Goal: Transaction & Acquisition: Purchase product/service

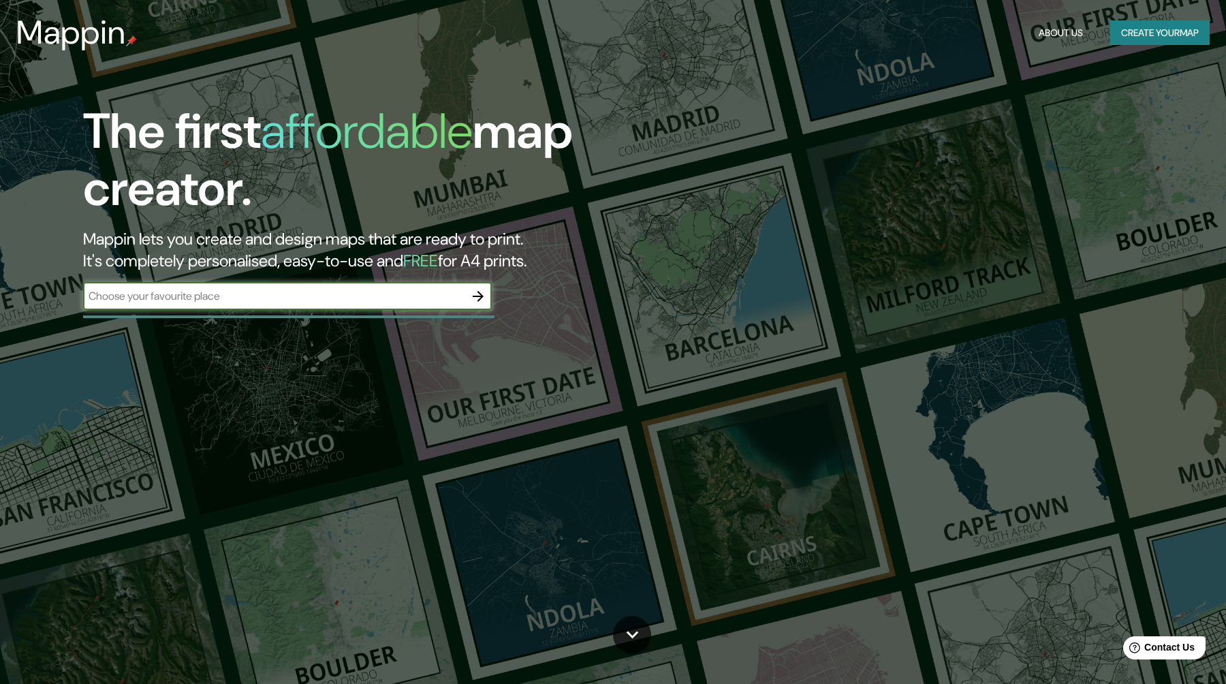
click at [224, 299] on input "text" at bounding box center [273, 296] width 381 height 16
type input "bristol"
click at [475, 293] on icon "button" at bounding box center [478, 296] width 16 height 16
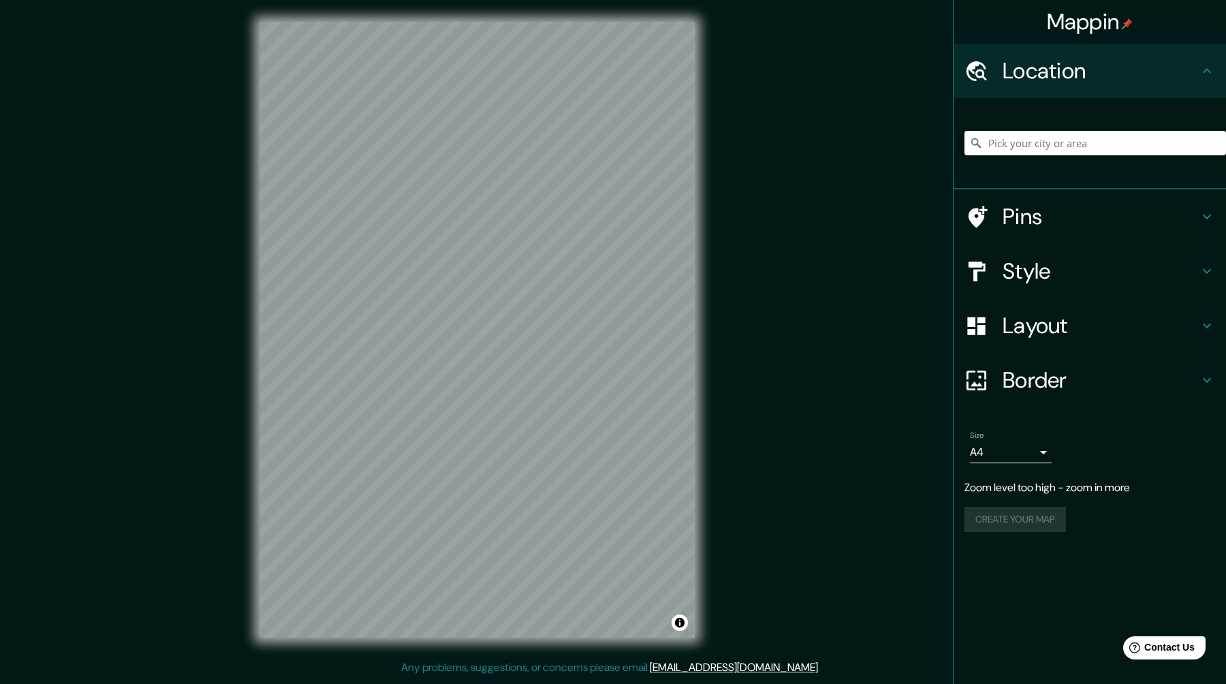
click at [1033, 146] on input "Pick your city or area" at bounding box center [1096, 143] width 262 height 25
type input "br"
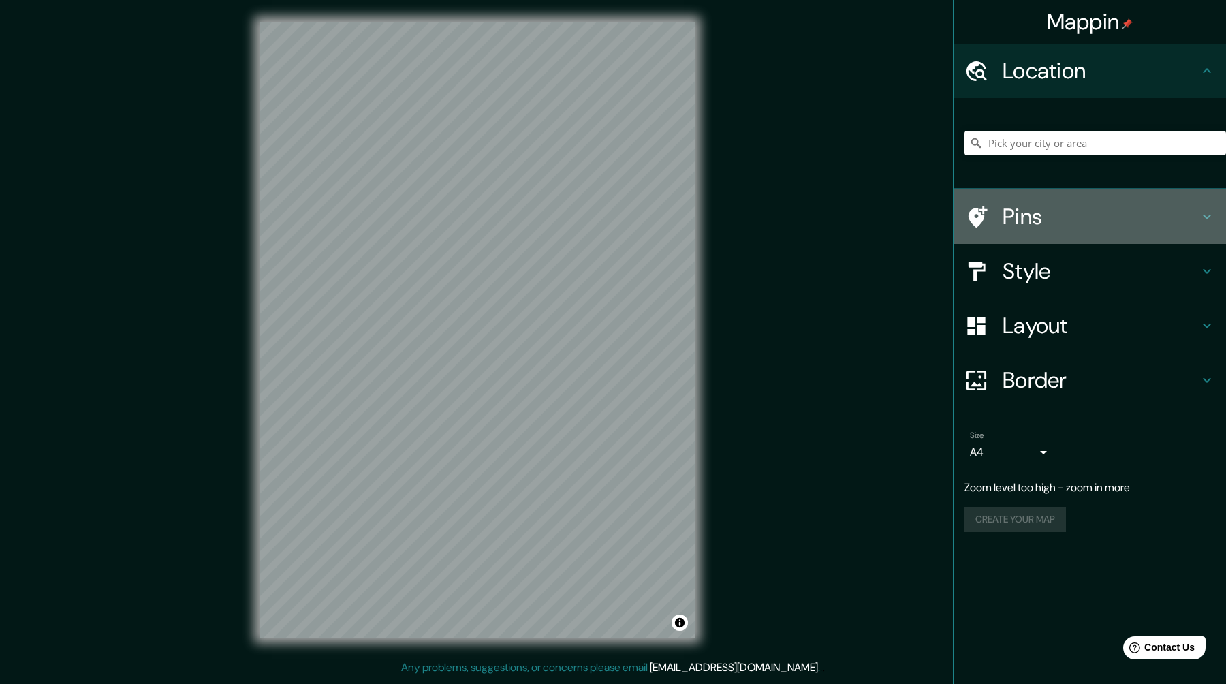
click at [1071, 205] on h4 "Pins" at bounding box center [1101, 216] width 196 height 27
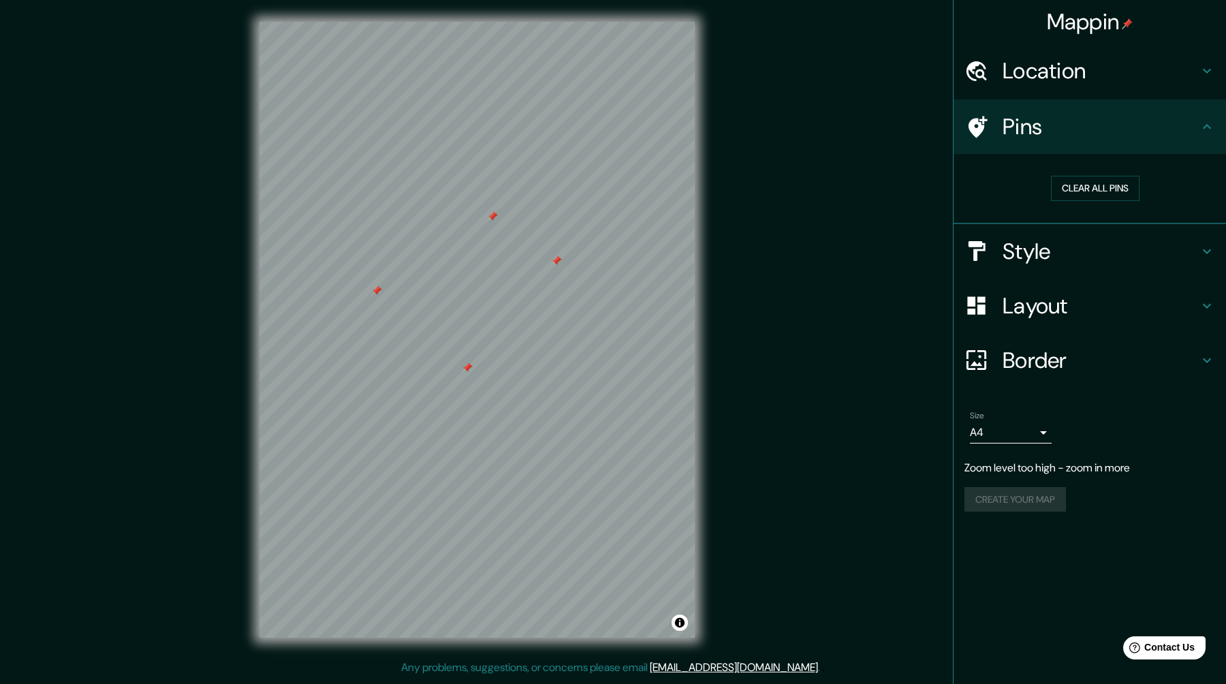
click at [997, 428] on body "Mappin Location Pins Clear all pins Style Layout Border Choose a border. Hint :…" at bounding box center [613, 342] width 1226 height 684
click at [1022, 489] on li "A3" at bounding box center [1011, 485] width 82 height 25
type input "a4"
click at [1006, 443] on body "Mappin Location Pins Clear all pins Style Layout Border Choose a border. Hint :…" at bounding box center [613, 342] width 1226 height 684
click at [694, 380] on div at bounding box center [613, 342] width 1226 height 684
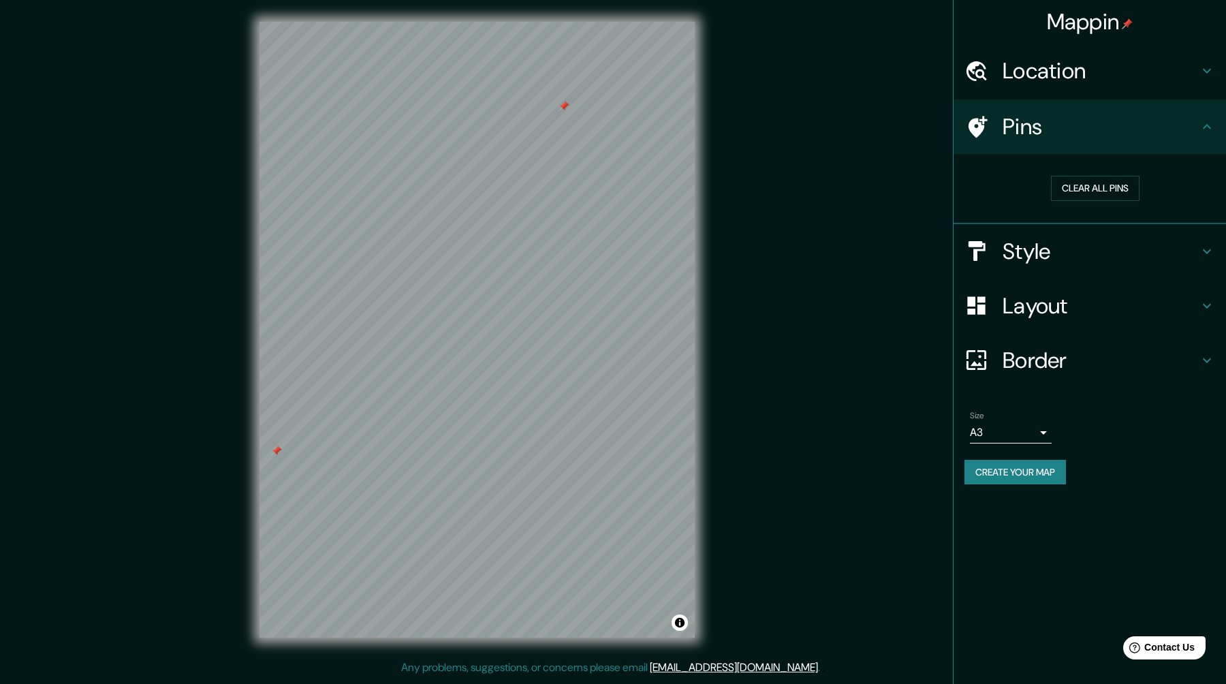
click at [1021, 480] on button "Create your map" at bounding box center [1015, 472] width 101 height 25
